Goal: Information Seeking & Learning: Learn about a topic

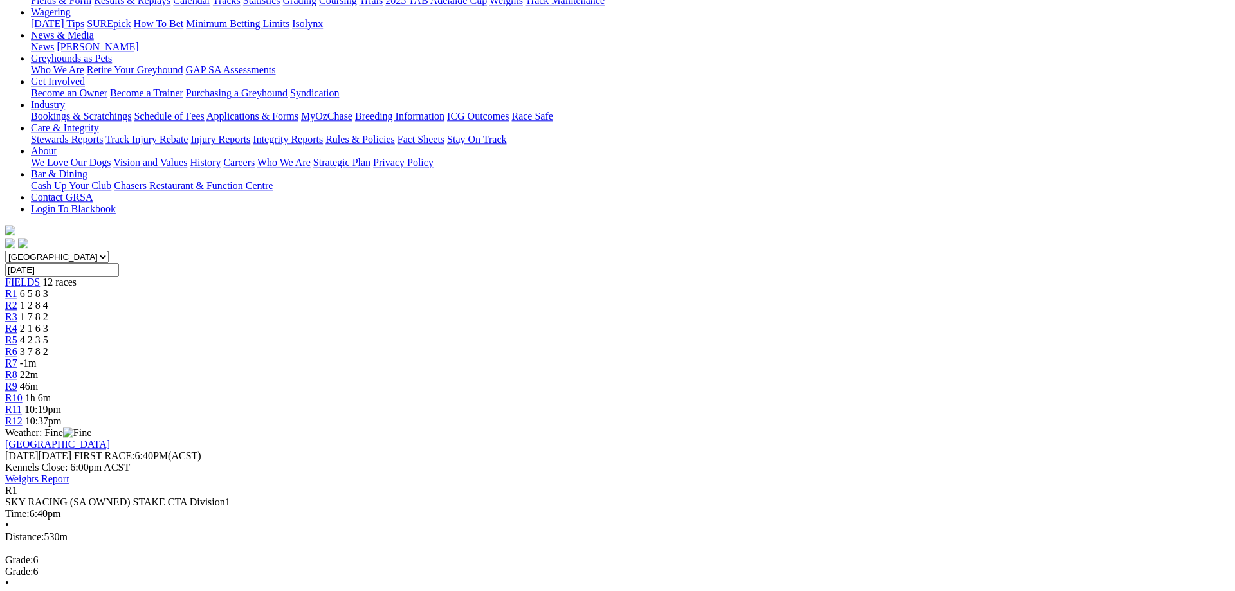
scroll to position [197, 0]
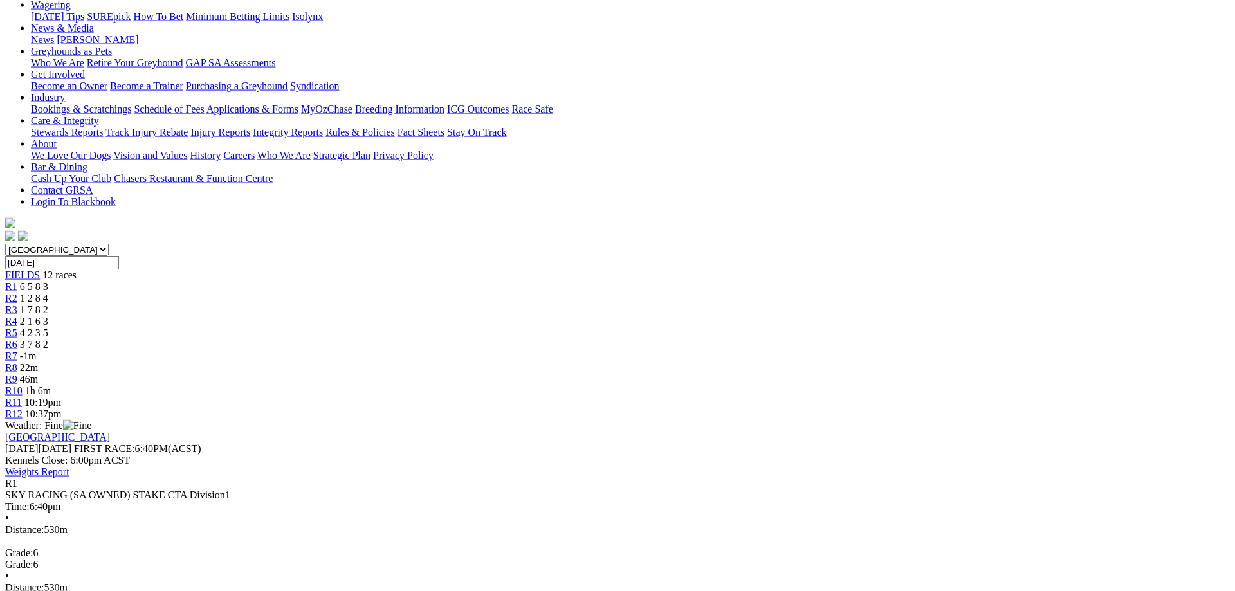
scroll to position [131, 0]
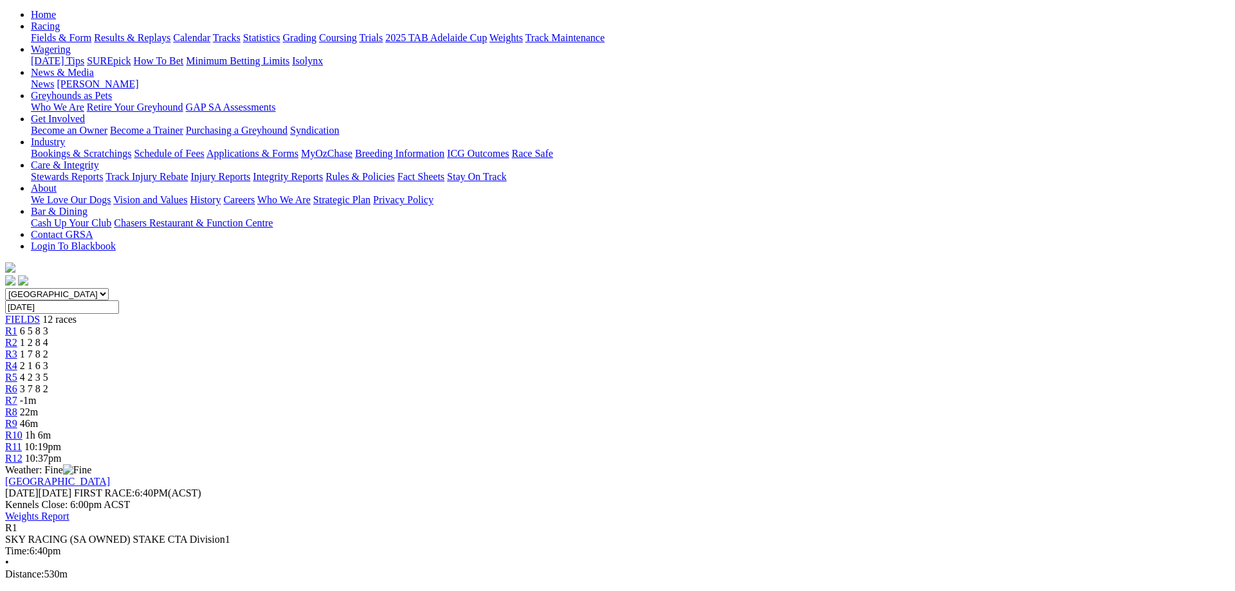
click at [48, 337] on span "1 2 8 4" at bounding box center [34, 342] width 28 height 11
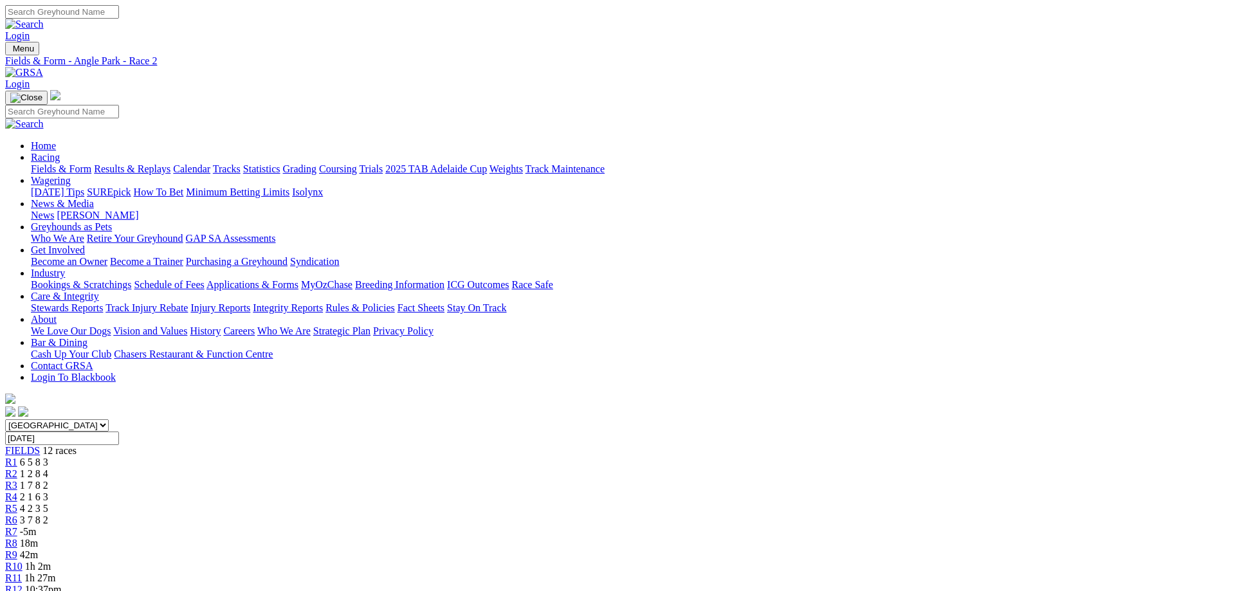
click at [17, 480] on span "R3" at bounding box center [11, 485] width 12 height 11
click at [17, 492] on span "R4" at bounding box center [11, 497] width 12 height 11
click at [561, 503] on div "R5 4 2 3 5" at bounding box center [617, 509] width 1225 height 12
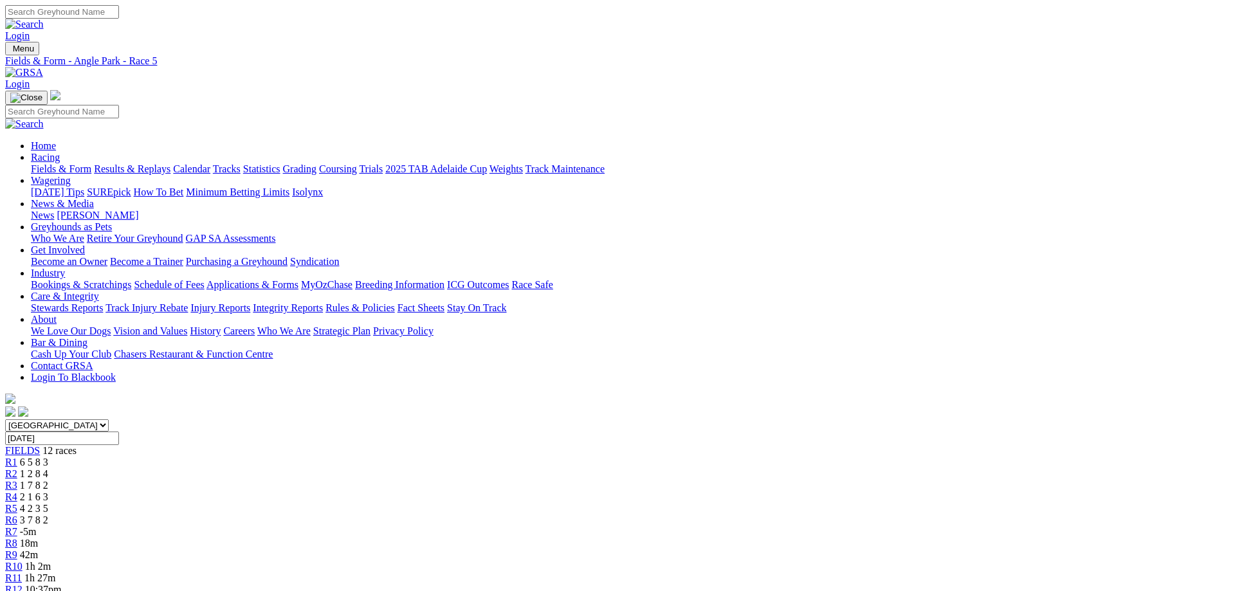
click at [48, 492] on span "2 1 6 3" at bounding box center [34, 497] width 28 height 11
click at [48, 515] on span "3 7 8 2" at bounding box center [34, 520] width 28 height 11
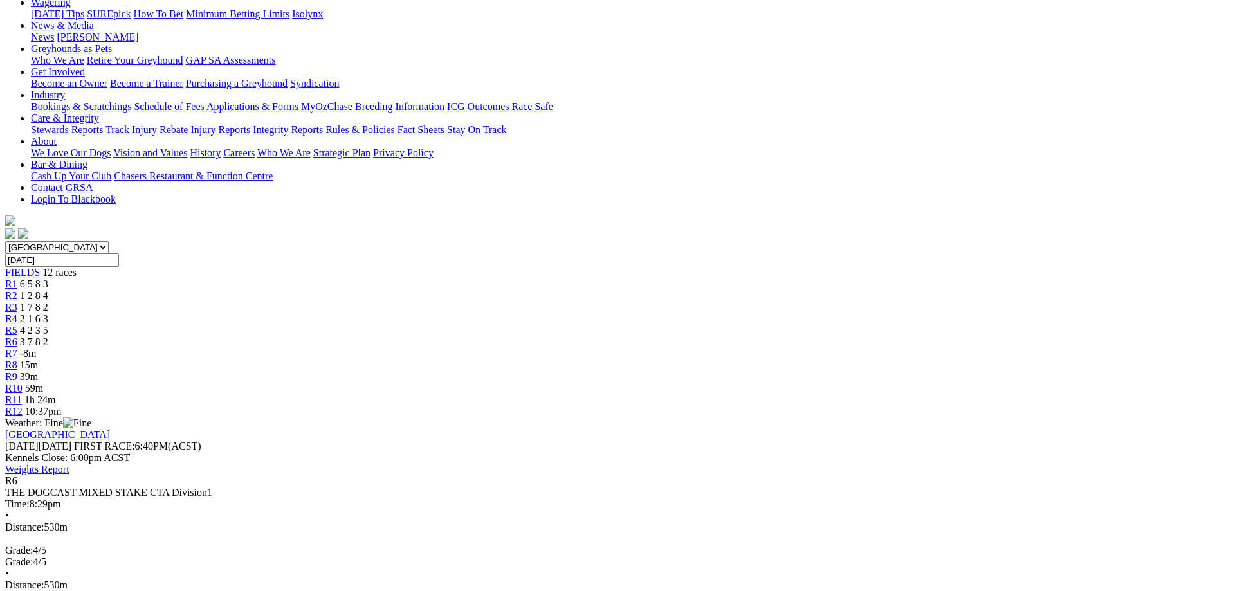
scroll to position [197, 0]
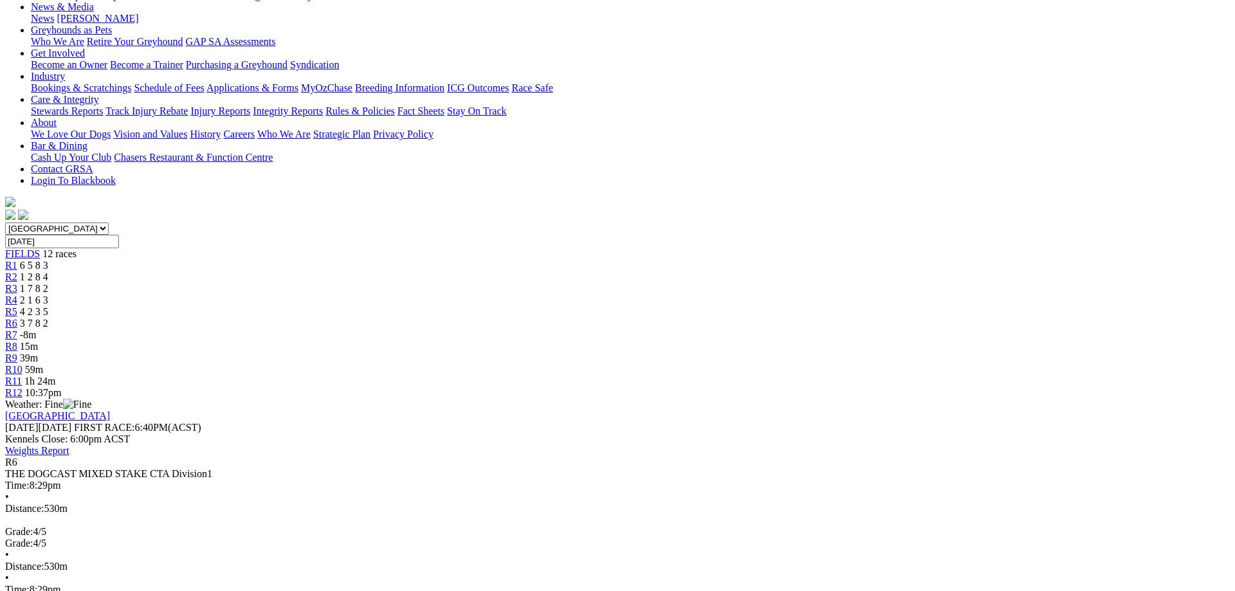
click at [37, 329] on span "-8m" at bounding box center [28, 334] width 17 height 11
